Goal: Feedback & Contribution: Leave review/rating

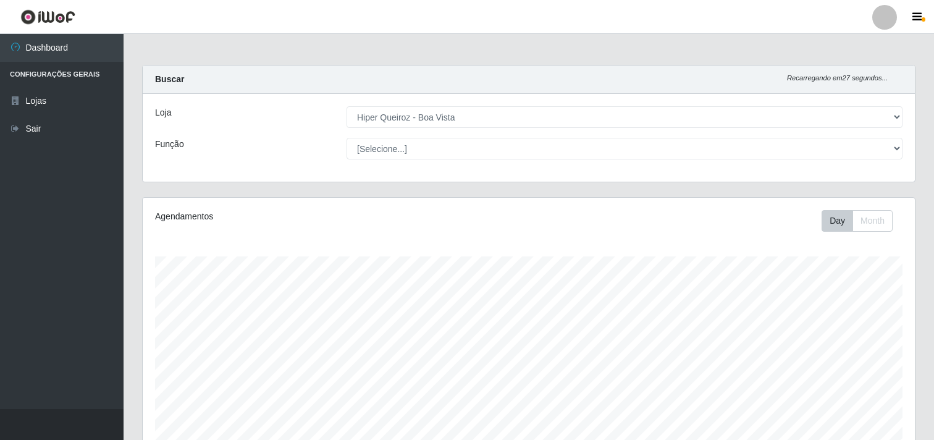
select select "514"
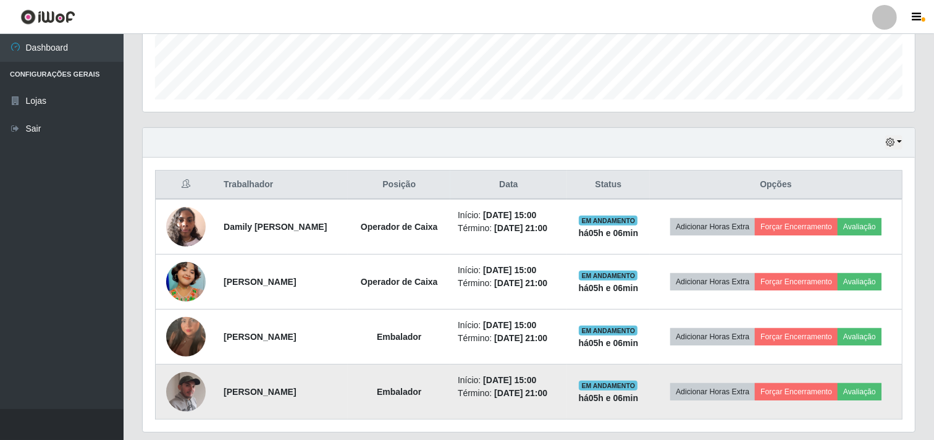
scroll to position [343, 0]
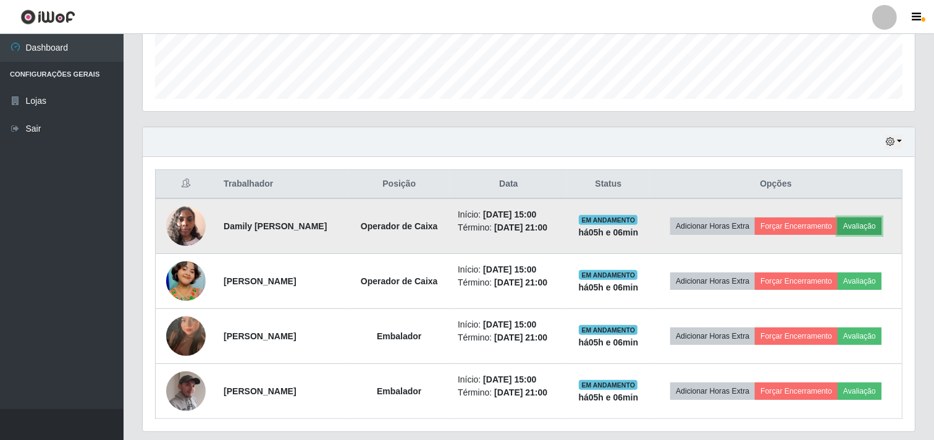
click at [874, 231] on button "Avaliação" at bounding box center [860, 225] width 44 height 17
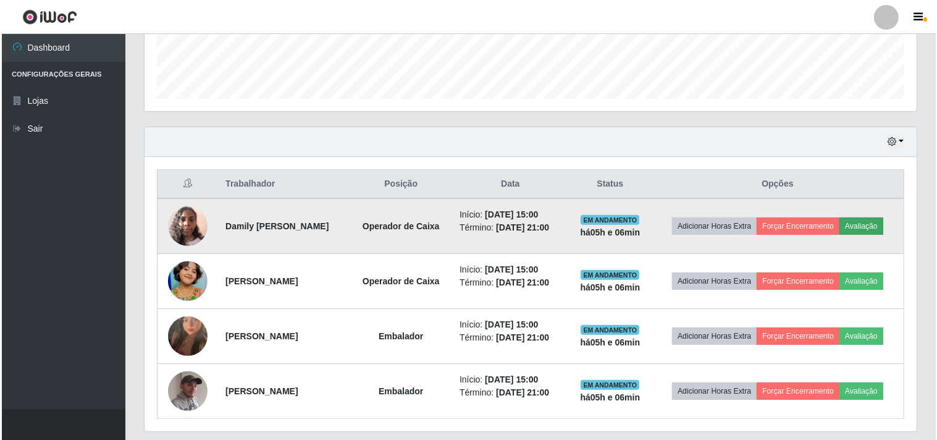
scroll to position [256, 764]
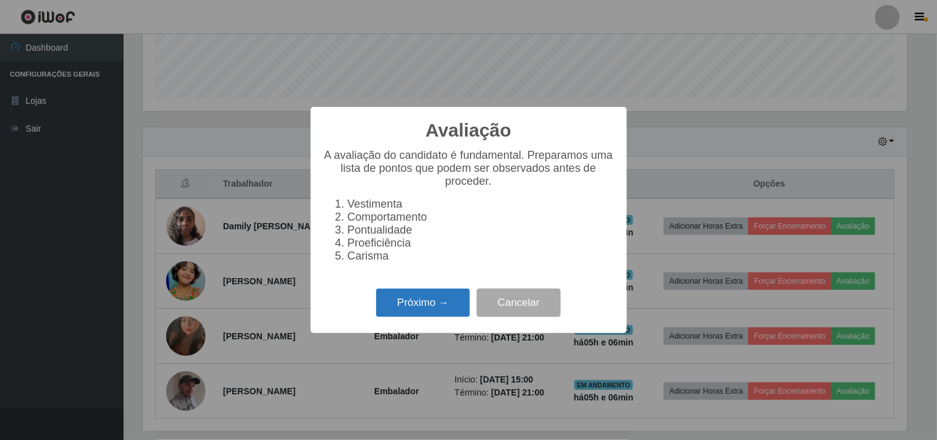
click at [455, 316] on button "Próximo →" at bounding box center [423, 303] width 94 height 29
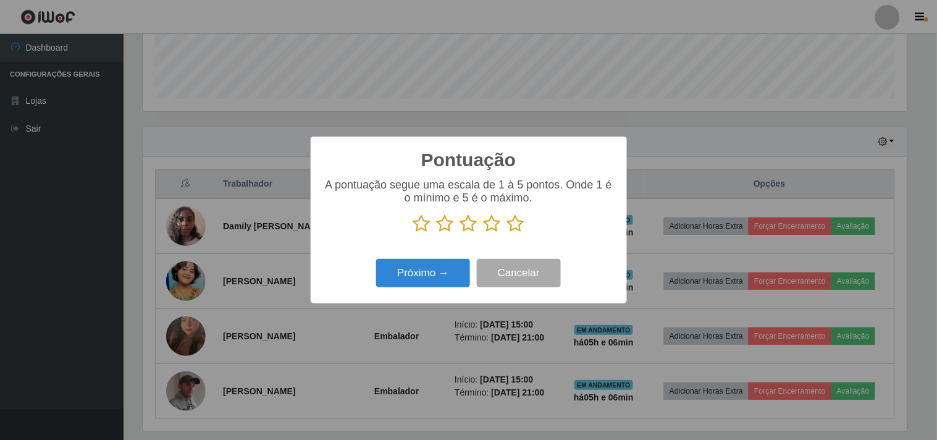
click at [513, 224] on icon at bounding box center [515, 223] width 17 height 19
click at [507, 233] on input "radio" at bounding box center [507, 233] width 0 height 0
click at [437, 274] on button "Próximo →" at bounding box center [423, 273] width 94 height 29
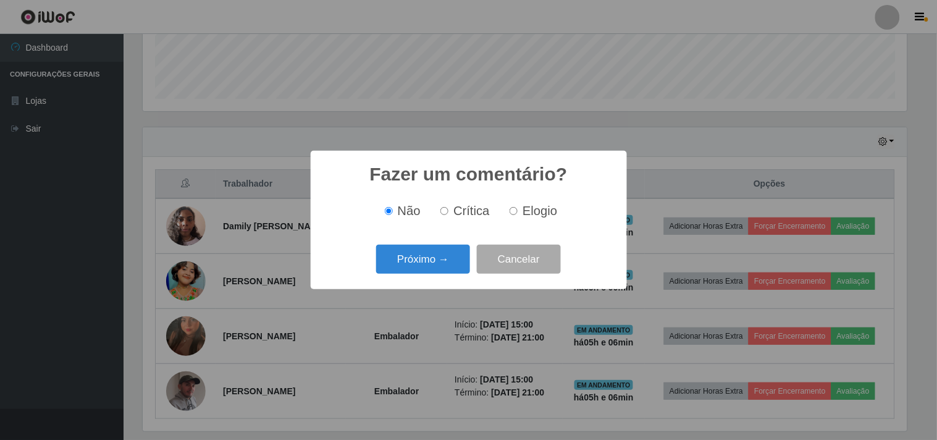
click at [437, 274] on button "Próximo →" at bounding box center [423, 259] width 94 height 29
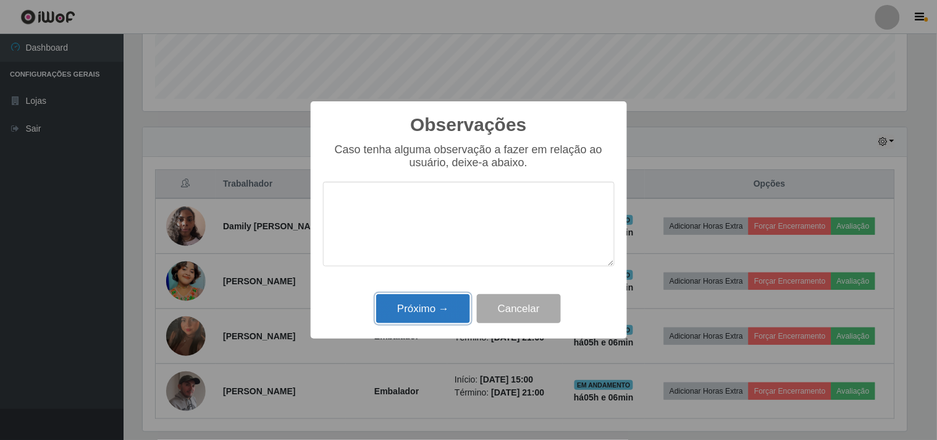
click at [441, 310] on button "Próximo →" at bounding box center [423, 308] width 94 height 29
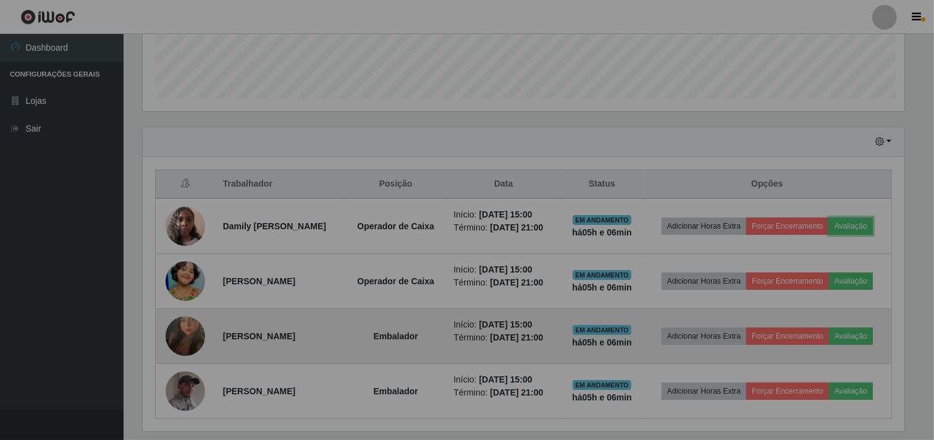
scroll to position [256, 772]
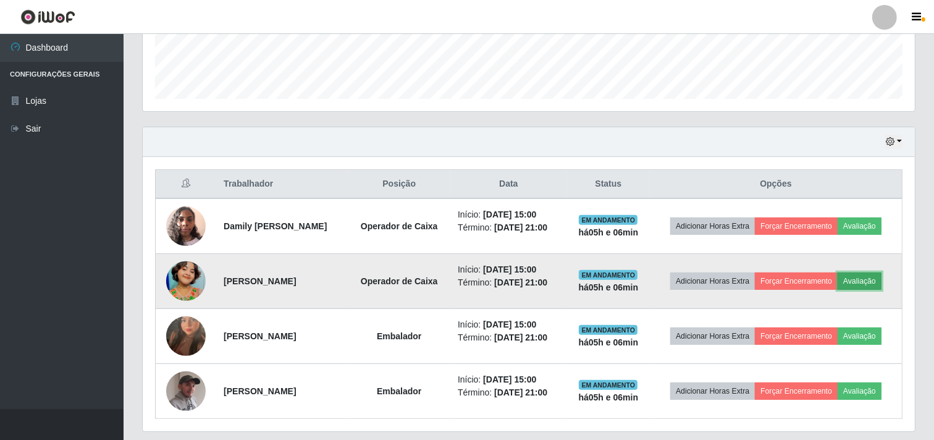
click at [865, 283] on button "Avaliação" at bounding box center [860, 280] width 44 height 17
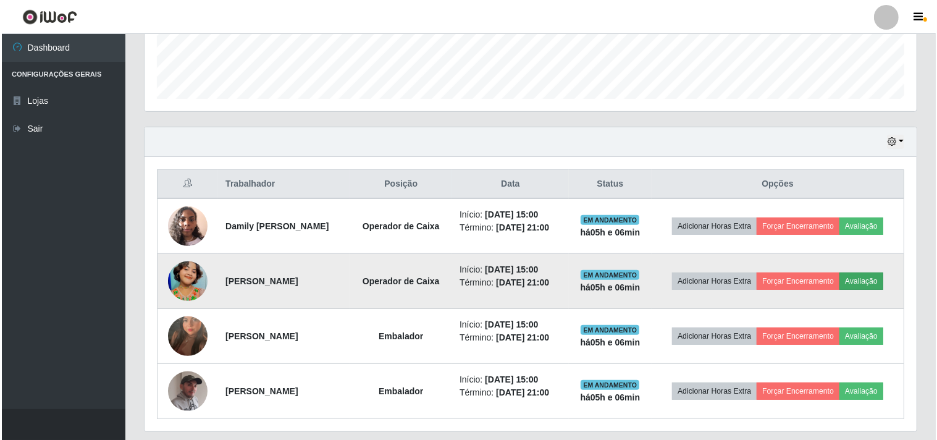
scroll to position [256, 764]
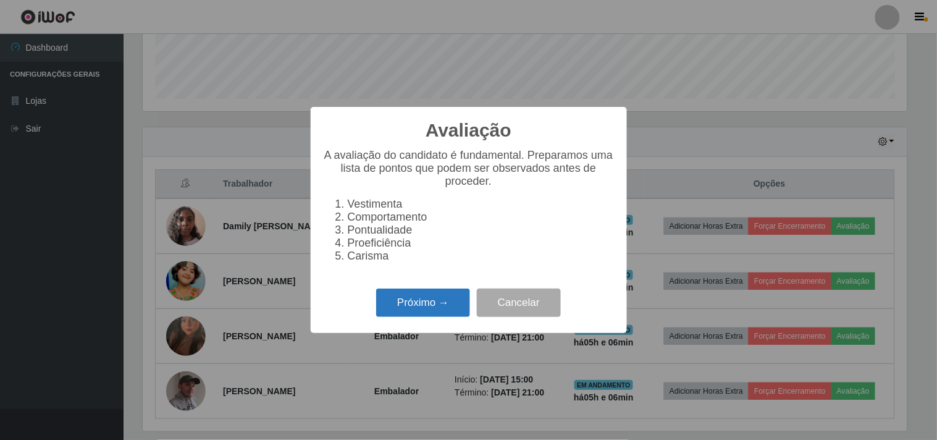
click at [436, 302] on button "Próximo →" at bounding box center [423, 303] width 94 height 29
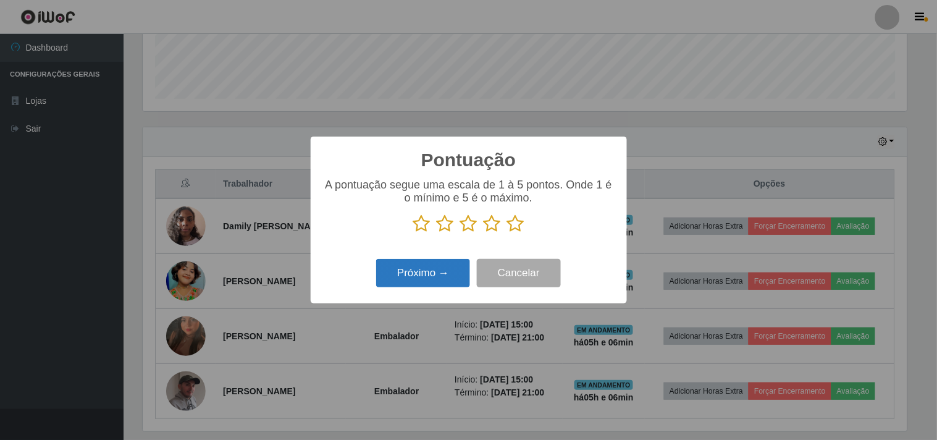
scroll to position [617635, 617126]
click at [498, 230] on icon at bounding box center [492, 223] width 17 height 19
click at [484, 233] on input "radio" at bounding box center [484, 233] width 0 height 0
click at [454, 264] on button "Próximo →" at bounding box center [423, 273] width 94 height 29
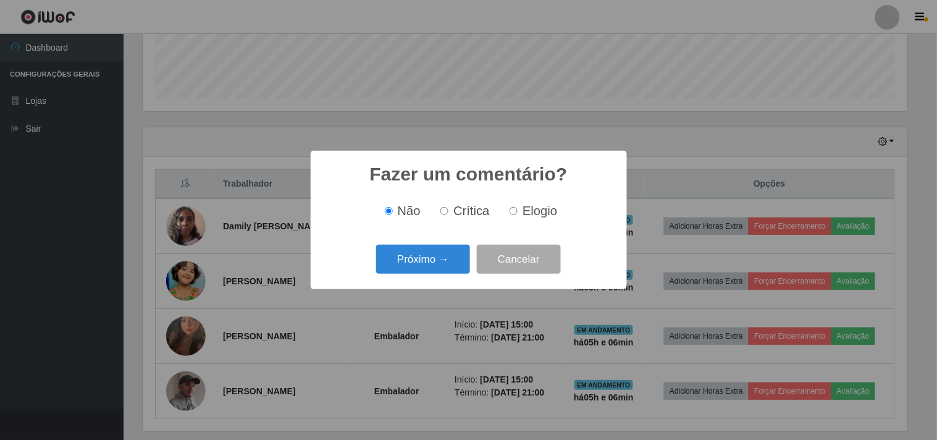
click at [454, 264] on button "Próximo →" at bounding box center [423, 259] width 94 height 29
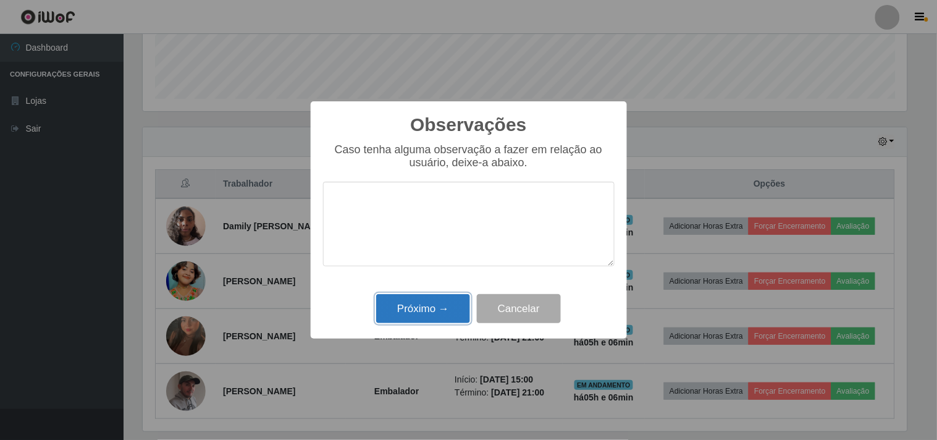
click at [440, 319] on button "Próximo →" at bounding box center [423, 308] width 94 height 29
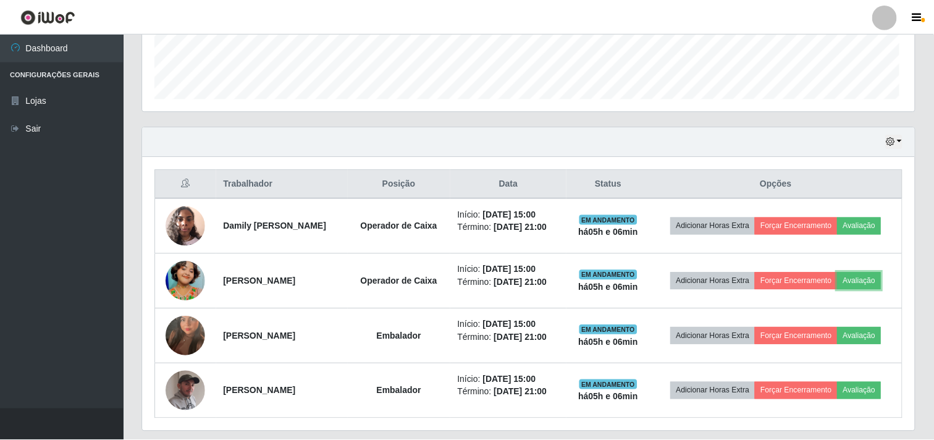
scroll to position [256, 772]
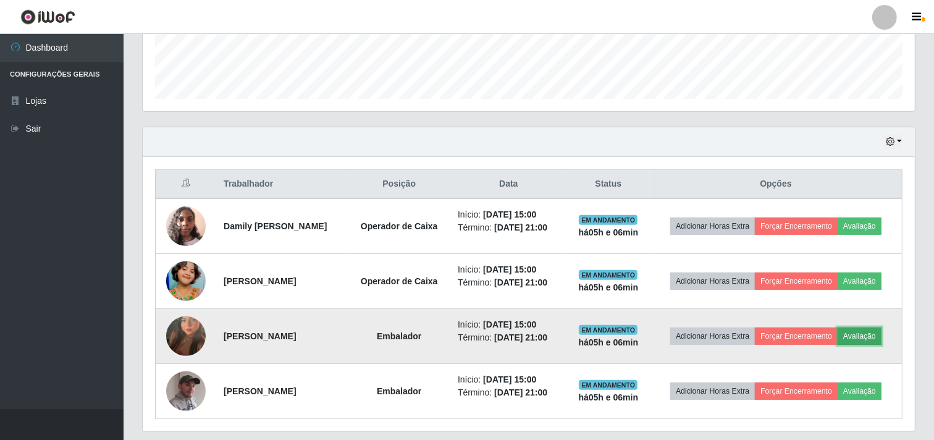
click at [866, 337] on button "Avaliação" at bounding box center [860, 335] width 44 height 17
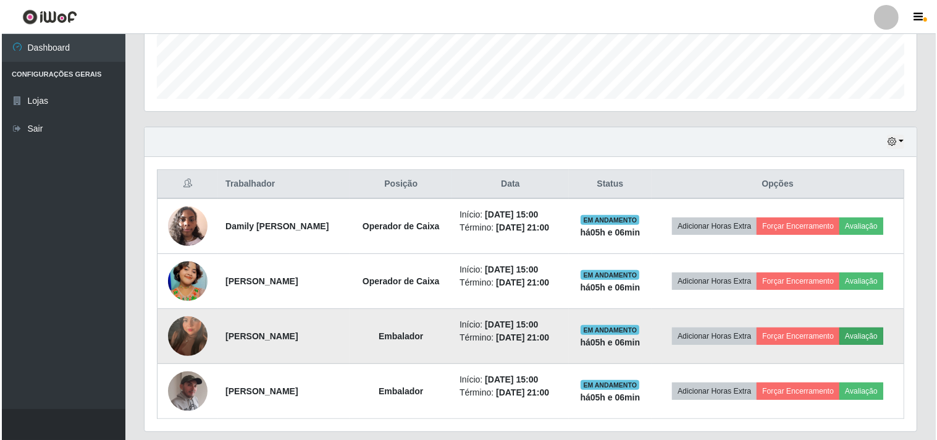
scroll to position [256, 764]
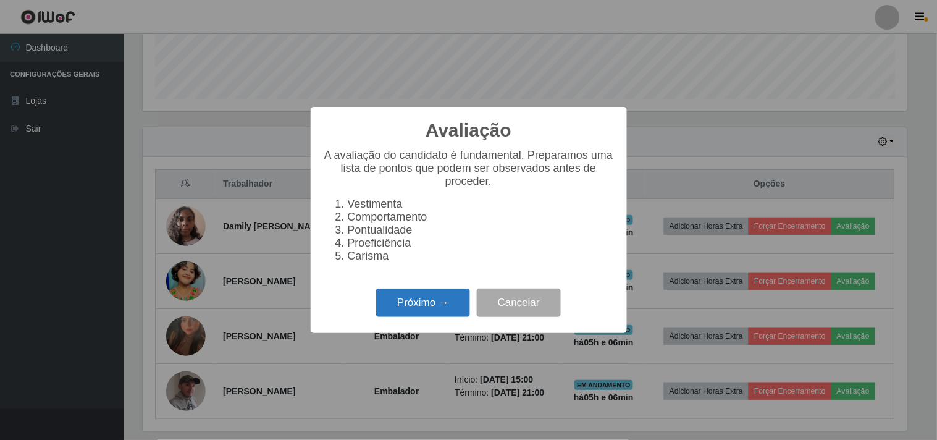
click at [400, 310] on button "Próximo →" at bounding box center [423, 303] width 94 height 29
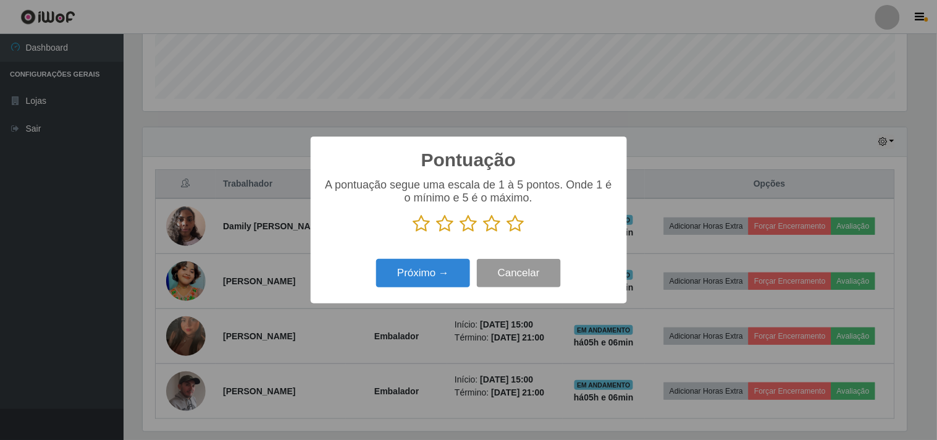
scroll to position [617635, 617126]
drag, startPoint x: 515, startPoint y: 222, endPoint x: 461, endPoint y: 261, distance: 66.9
click at [515, 223] on icon at bounding box center [515, 223] width 17 height 19
click at [507, 233] on input "radio" at bounding box center [507, 233] width 0 height 0
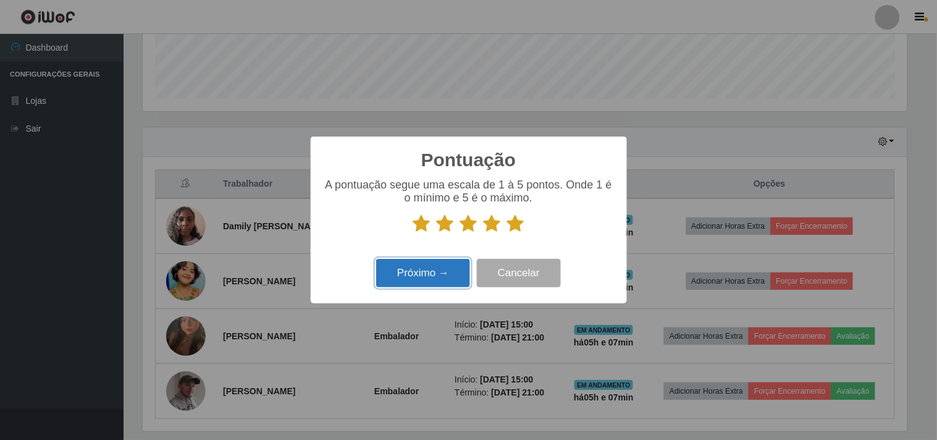
click at [421, 277] on button "Próximo →" at bounding box center [423, 273] width 94 height 29
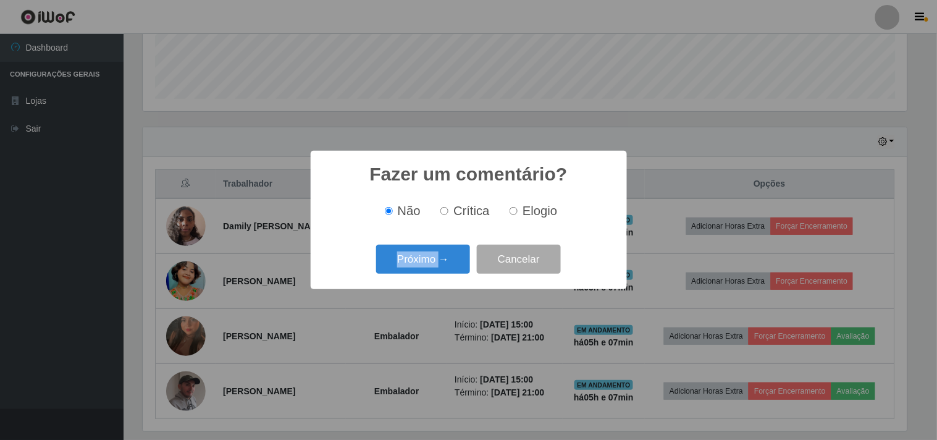
click at [421, 277] on div "Próximo → Cancelar" at bounding box center [469, 259] width 292 height 35
click at [424, 268] on button "Próximo →" at bounding box center [423, 259] width 94 height 29
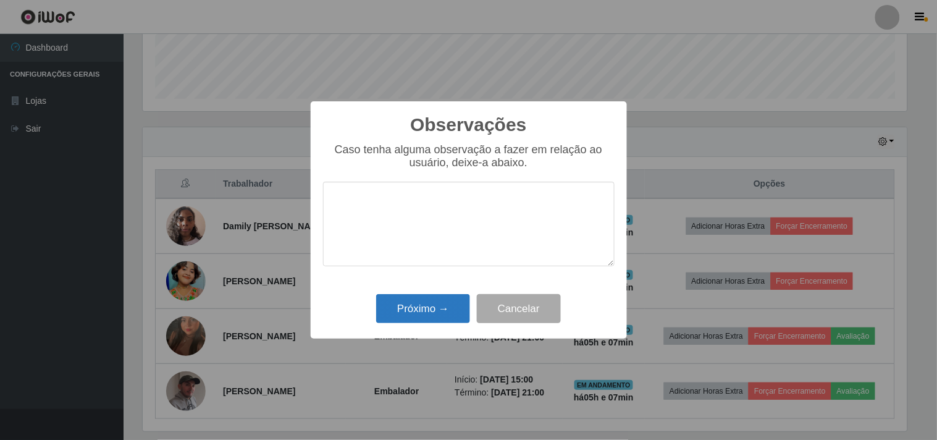
drag, startPoint x: 427, startPoint y: 290, endPoint x: 428, endPoint y: 316, distance: 25.4
click at [427, 308] on div "Observações × Caso tenha alguma observação a fazer em relação ao usuário, deixe…" at bounding box center [469, 220] width 316 height 238
click at [429, 315] on button "Próximo →" at bounding box center [423, 308] width 94 height 29
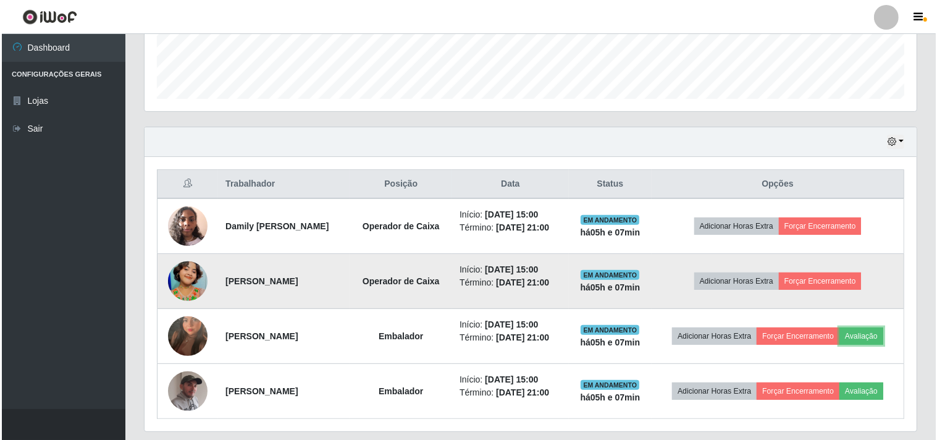
scroll to position [381, 0]
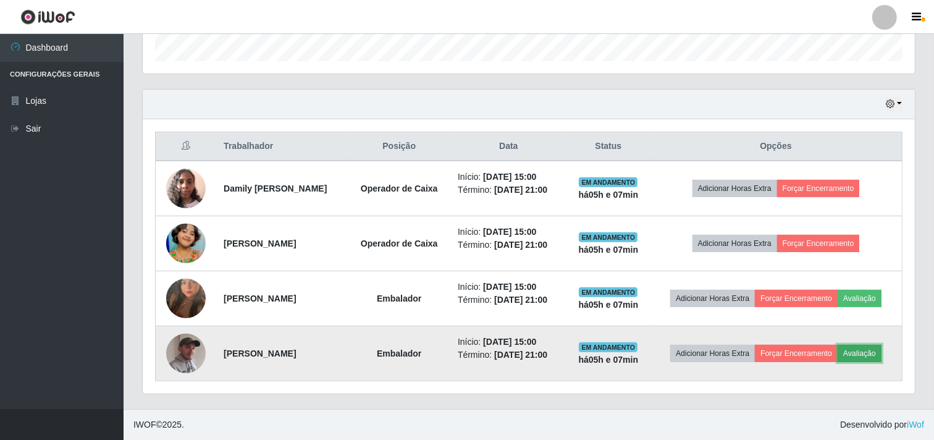
click at [867, 354] on button "Avaliação" at bounding box center [860, 353] width 44 height 17
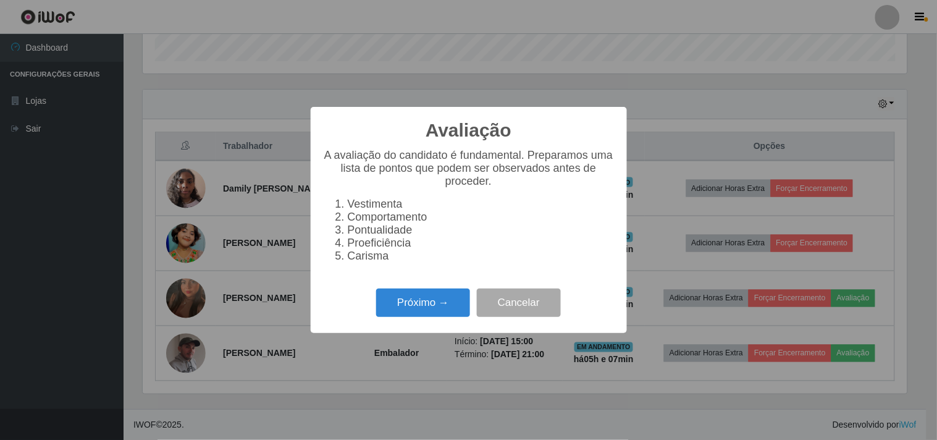
scroll to position [256, 764]
click at [409, 309] on button "Próximo →" at bounding box center [423, 303] width 94 height 29
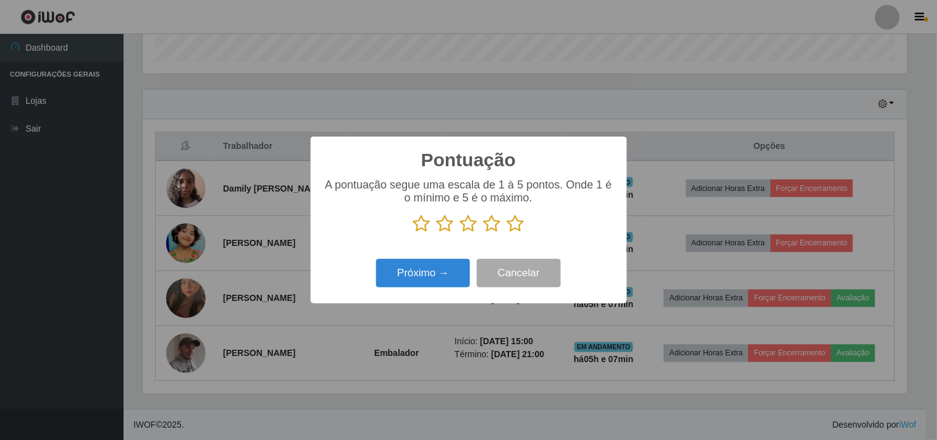
click at [511, 229] on icon at bounding box center [515, 223] width 17 height 19
click at [507, 233] on input "radio" at bounding box center [507, 233] width 0 height 0
click at [434, 276] on button "Próximo →" at bounding box center [423, 273] width 94 height 29
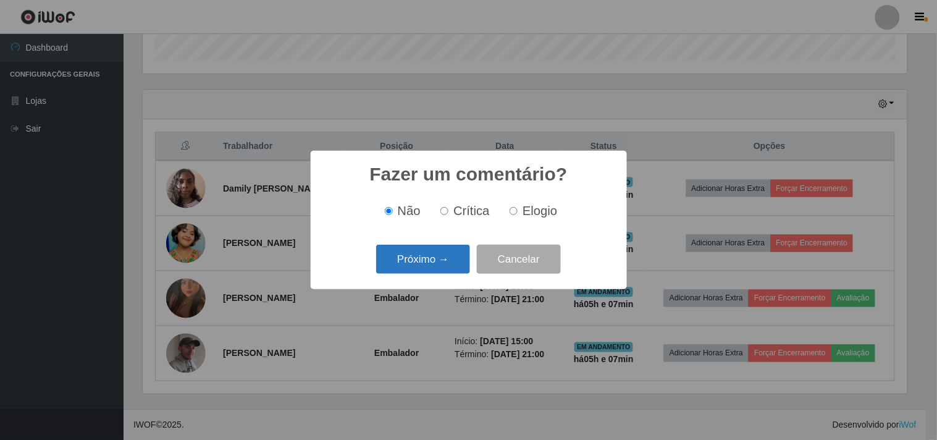
click at [433, 268] on button "Próximo →" at bounding box center [423, 259] width 94 height 29
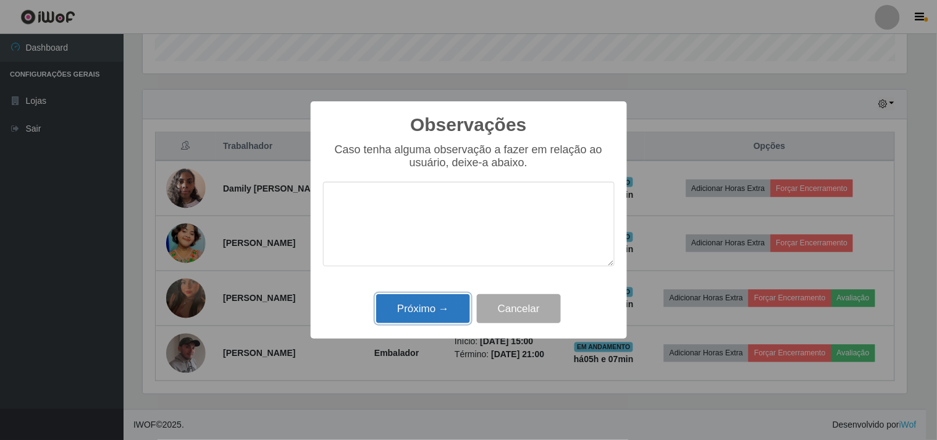
click at [433, 303] on button "Próximo →" at bounding box center [423, 308] width 94 height 29
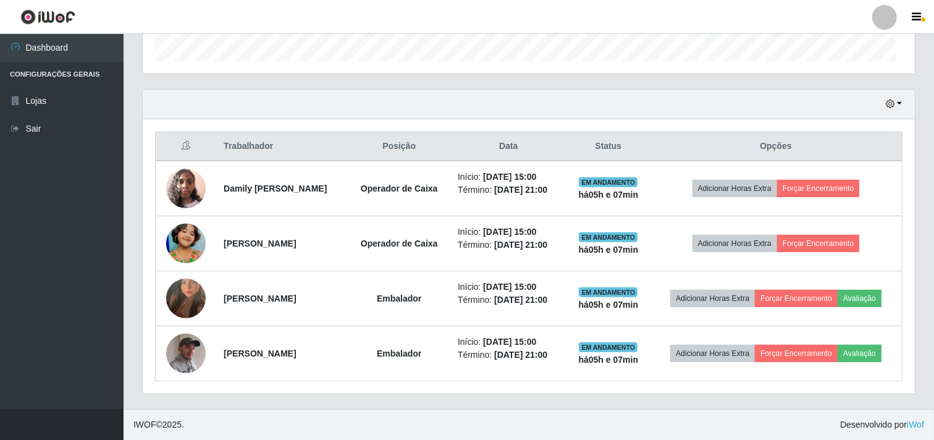
scroll to position [256, 772]
